Goal: Find contact information: Find contact information

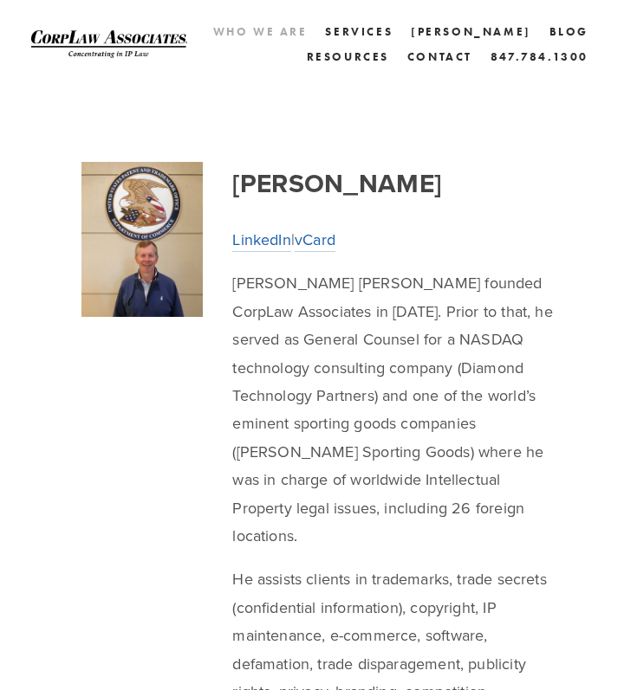
click at [307, 30] on link "Who We Are" at bounding box center [260, 31] width 94 height 25
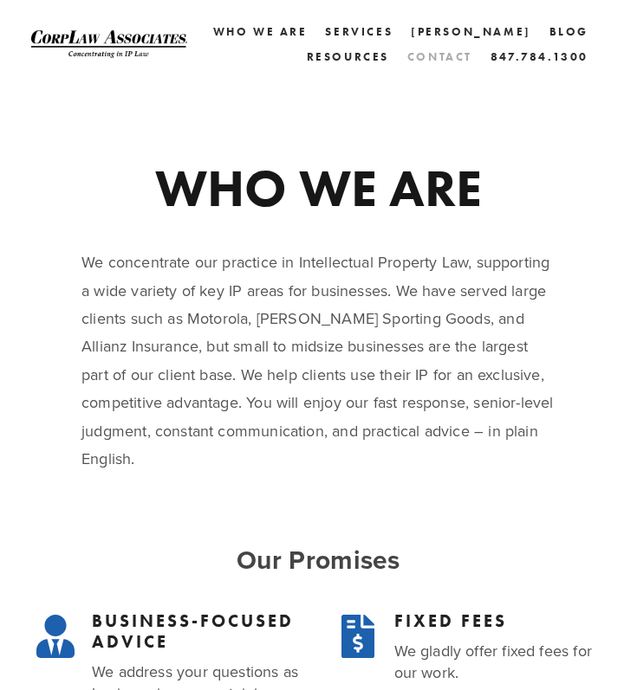
click at [432, 54] on link "Contact" at bounding box center [439, 56] width 65 height 25
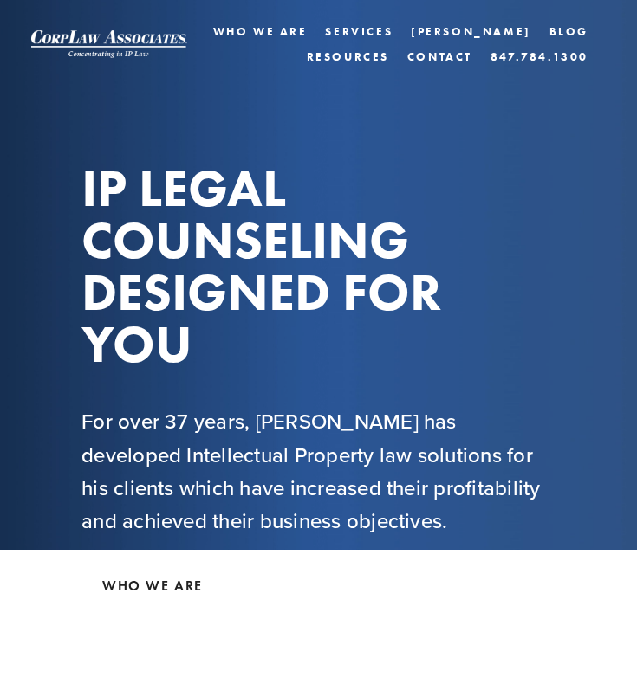
scroll to position [477, 0]
